Goal: Transaction & Acquisition: Download file/media

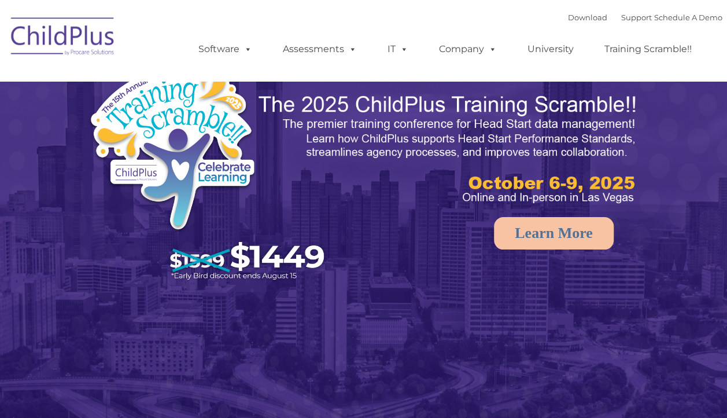
select select "MEDIUM"
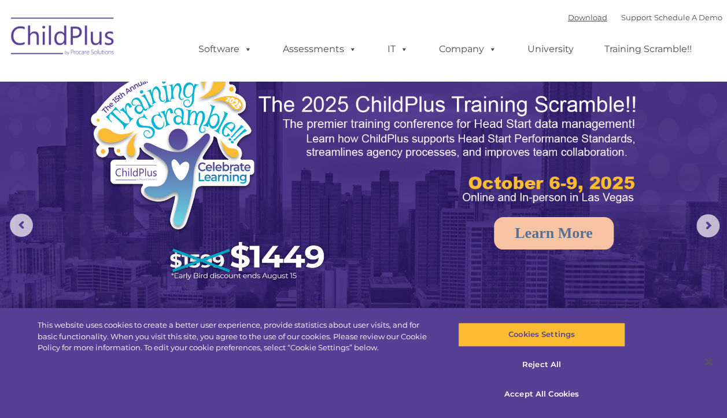
click at [579, 17] on link "Download" at bounding box center [587, 17] width 39 height 9
click at [575, 20] on link "Download" at bounding box center [587, 17] width 39 height 9
select select "MEDIUM"
click at [568, 20] on link "Download" at bounding box center [587, 17] width 39 height 9
select select "MEDIUM"
